Goal: Information Seeking & Learning: Learn about a topic

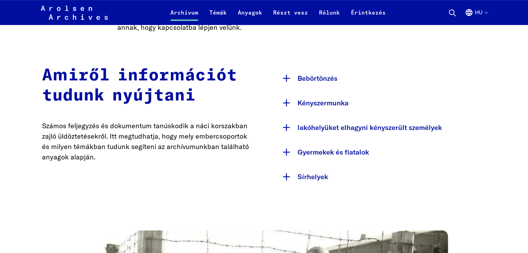
scroll to position [377, 0]
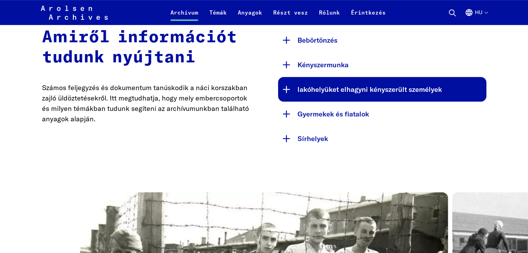
click at [383, 86] on font "lakóhelyüket elhagyni kényszerült személyek" at bounding box center [370, 89] width 144 height 9
click at [360, 91] on font "lakóhelyüket elhagyni kényszerült személyek" at bounding box center [370, 89] width 144 height 9
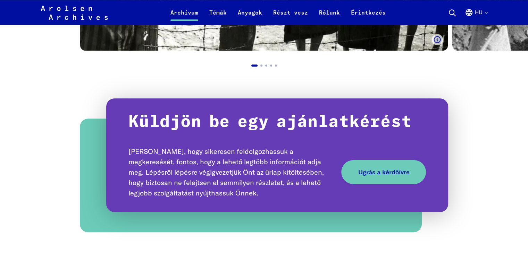
scroll to position [741, 0]
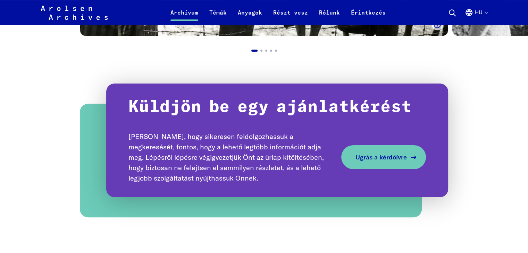
click at [380, 158] on font "Ugrás a kérdőívre" at bounding box center [380, 157] width 51 height 8
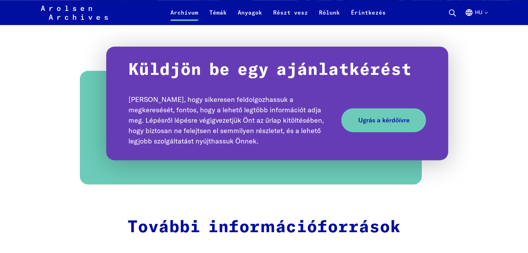
scroll to position [777, 0]
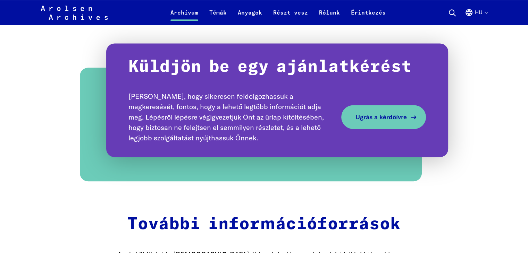
click at [374, 114] on font "Ugrás a kérdőívre" at bounding box center [380, 117] width 51 height 8
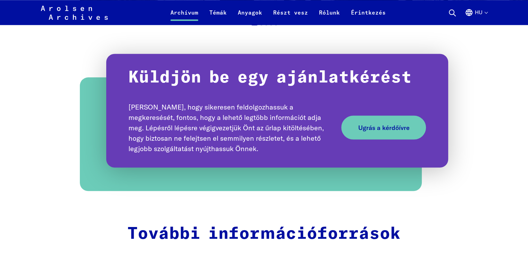
scroll to position [771, 0]
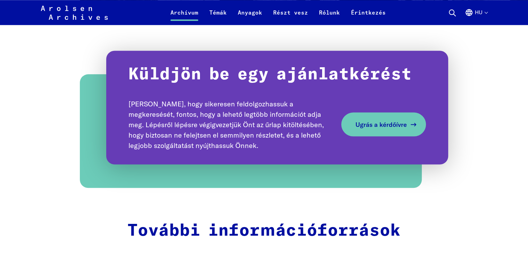
click at [388, 123] on font "Ugrás a kérdőívre" at bounding box center [380, 124] width 51 height 8
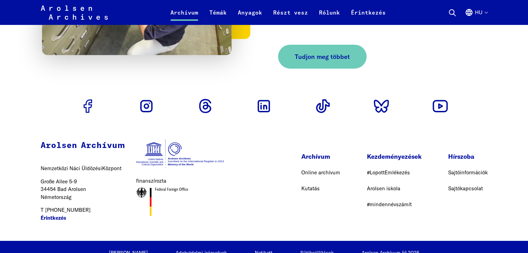
scroll to position [2162, 0]
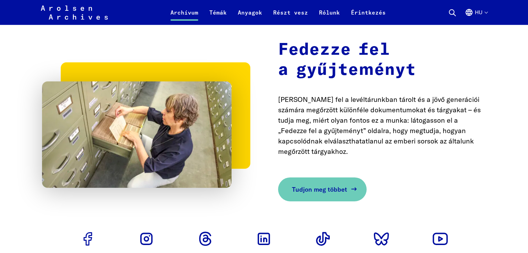
click at [318, 186] on font "Tudjon meg többet" at bounding box center [319, 190] width 55 height 8
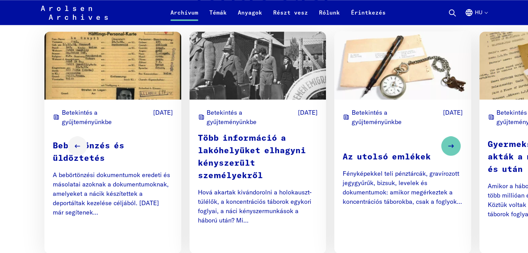
scroll to position [910, 0]
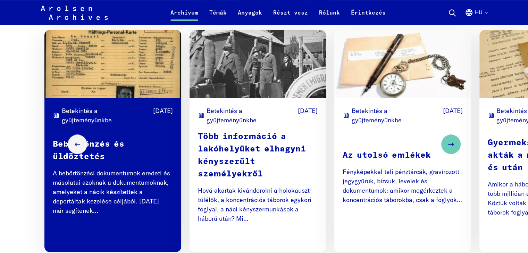
click at [138, 233] on font "További információ" at bounding box center [136, 234] width 56 height 8
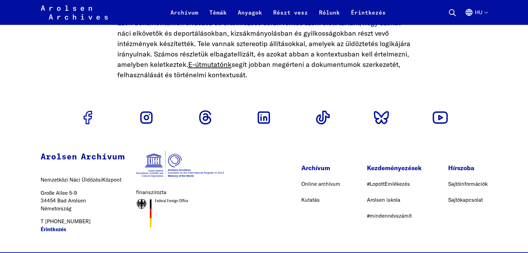
scroll to position [2070, 0]
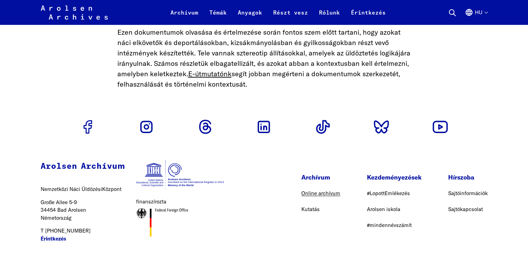
click at [324, 190] on font "Online archívum" at bounding box center [320, 193] width 39 height 7
